Goal: Check status

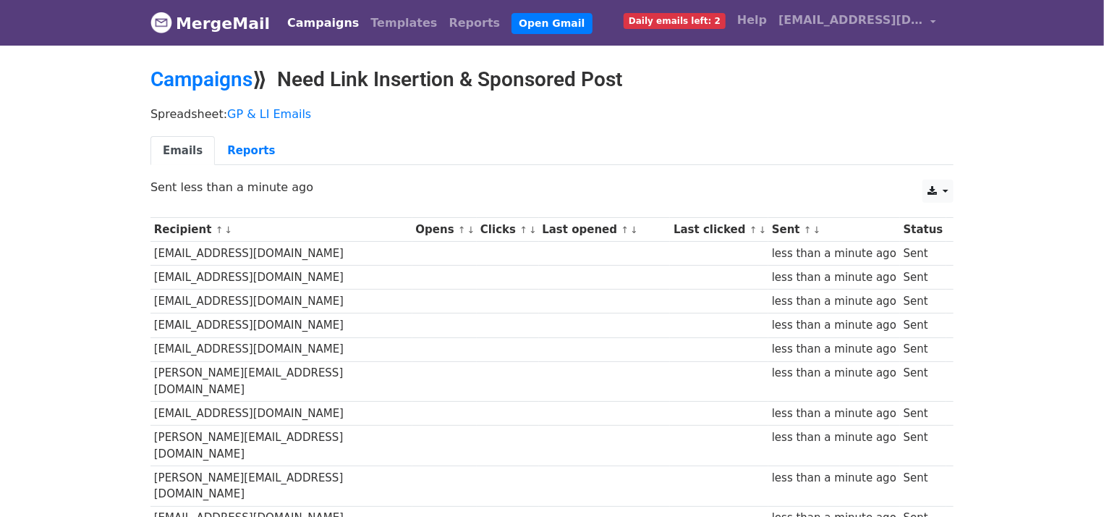
click at [461, 140] on ul "Emails Reports" at bounding box center [551, 151] width 803 height 30
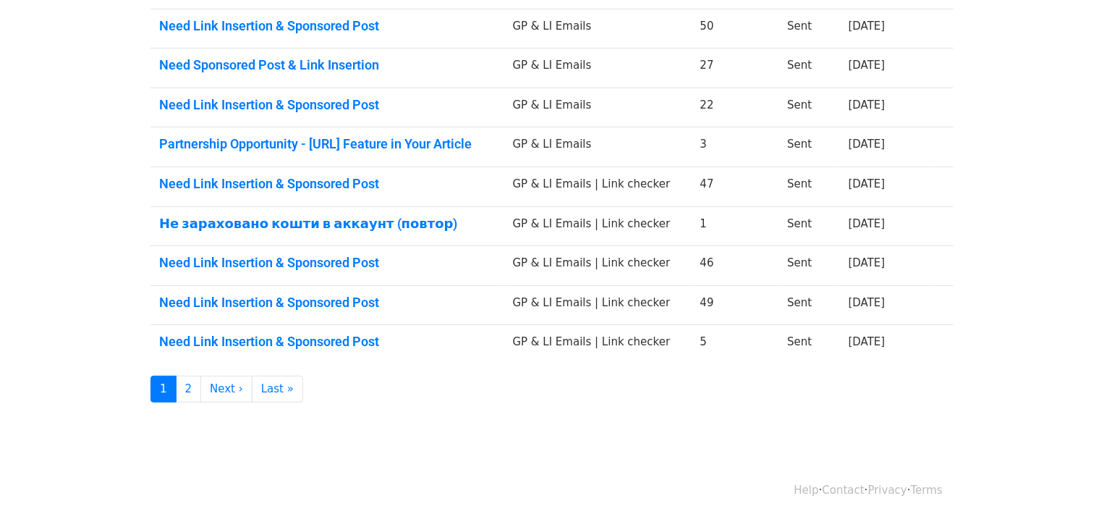
scroll to position [255, 0]
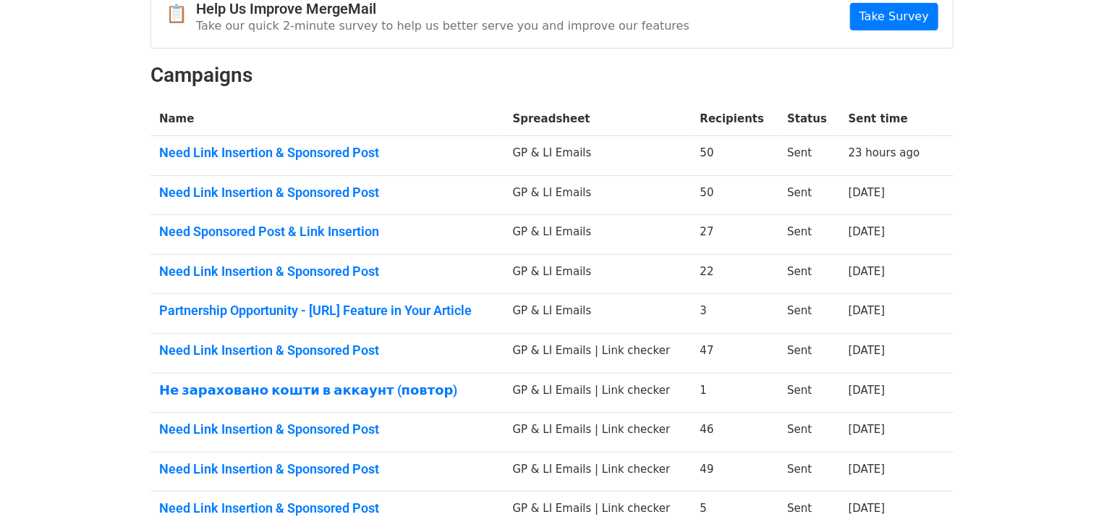
scroll to position [182, 0]
